Goal: Check status

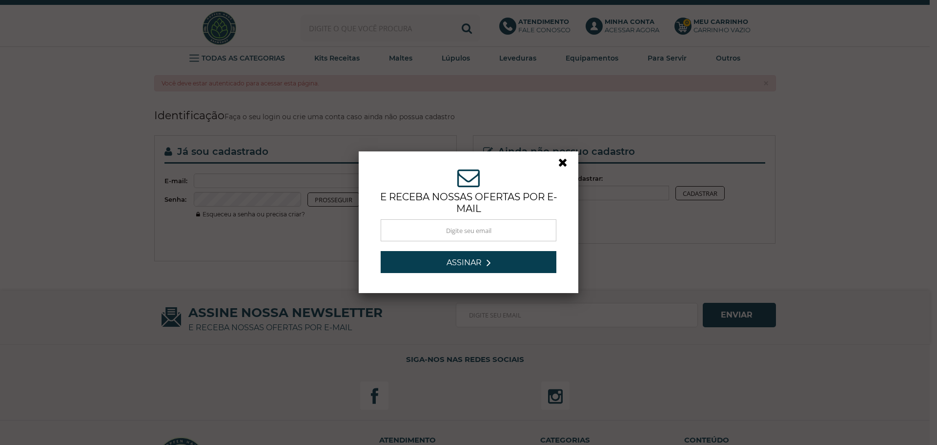
click at [562, 161] on link at bounding box center [568, 165] width 18 height 18
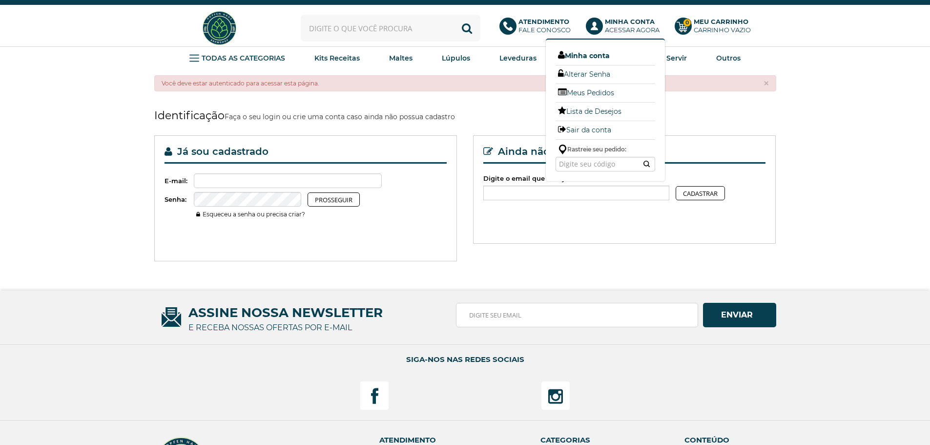
click at [597, 55] on link "Minha conta" at bounding box center [606, 55] width 100 height 13
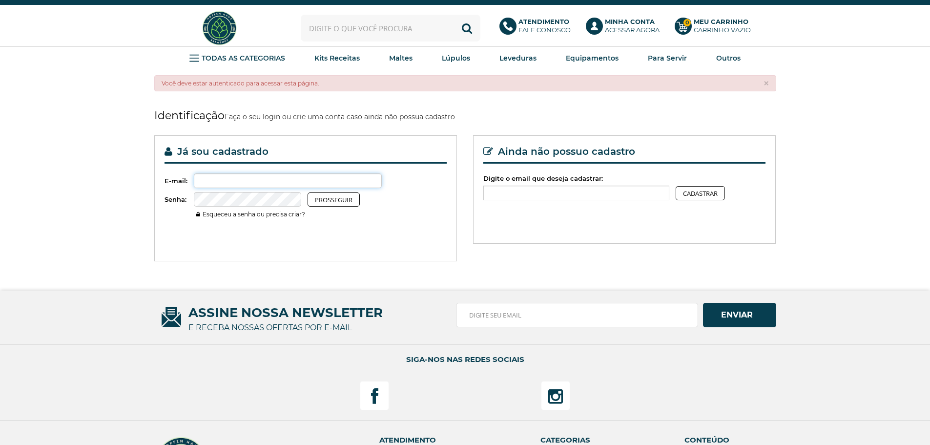
click at [275, 180] on input "Digite o email que deseja cadastrar:" at bounding box center [288, 180] width 188 height 15
click at [264, 180] on input "ricardo.borzani@yahoo.com" at bounding box center [288, 180] width 188 height 15
type input "997822031"
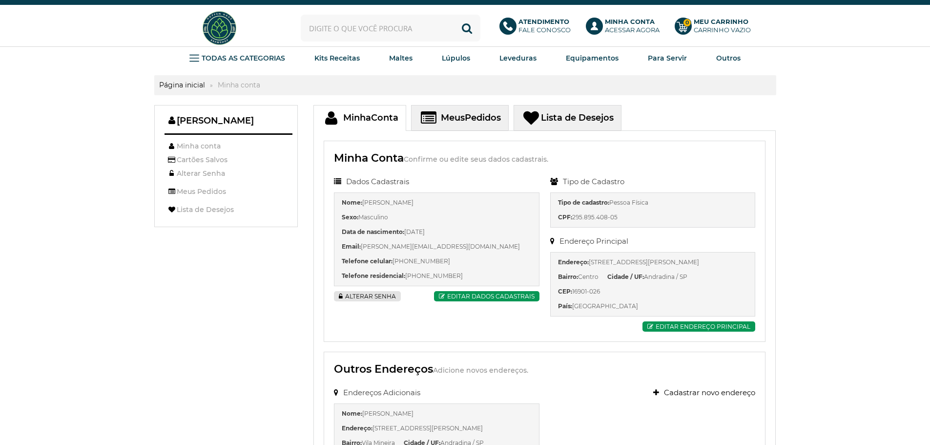
click at [455, 115] on span "Meus" at bounding box center [453, 117] width 24 height 11
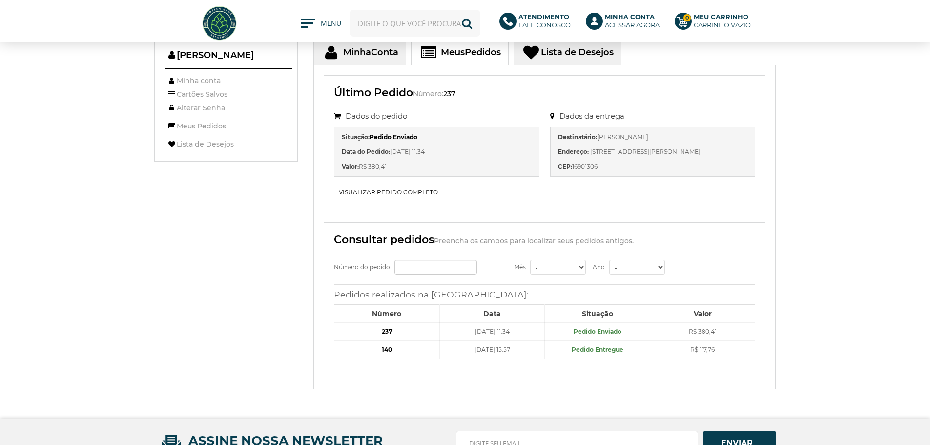
scroll to position [98, 0]
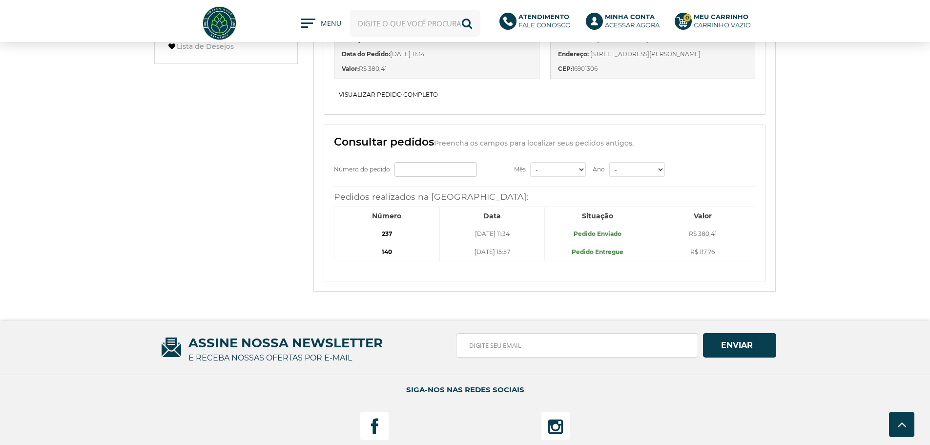
click at [388, 233] on b "237" at bounding box center [387, 233] width 10 height 7
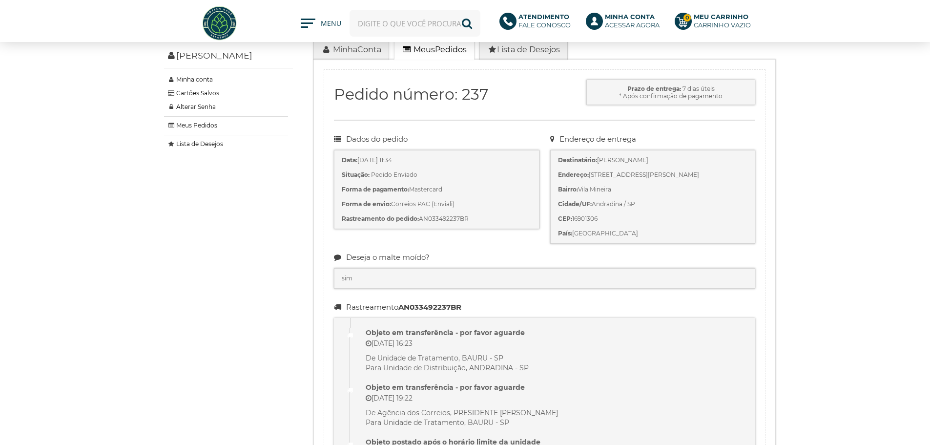
scroll to position [98, 0]
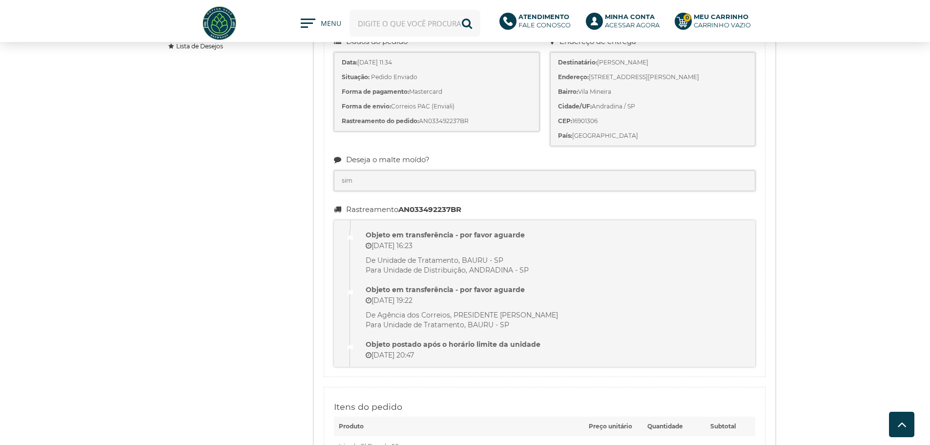
click at [453, 211] on strong "AN033492237BR" at bounding box center [429, 209] width 63 height 9
copy strong "AN033492237BR"
